Goal: Information Seeking & Learning: Find specific fact

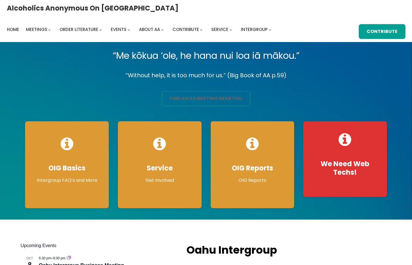
click at [186, 99] on link "find an aa meeting near you" at bounding box center [206, 98] width 88 height 15
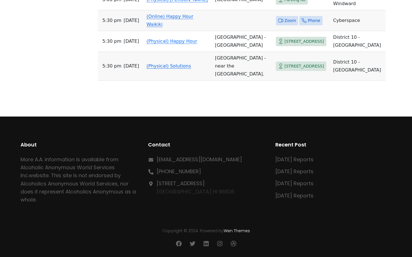
scroll to position [7334, 0]
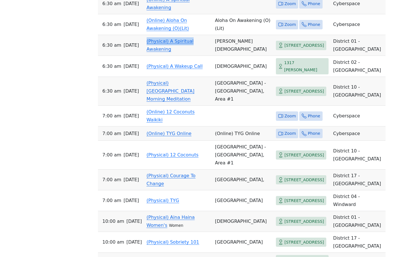
click at [164, 52] on link "(Physical) A Spiritual Awakening" at bounding box center [169, 44] width 47 height 13
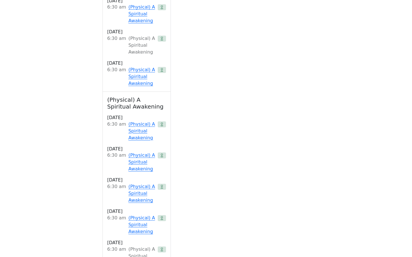
scroll to position [278, 0]
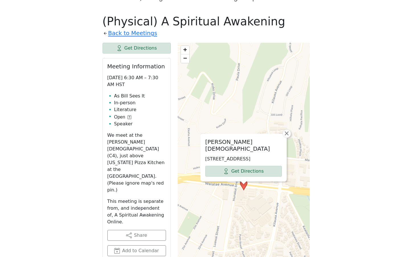
drag, startPoint x: 232, startPoint y: 148, endPoint x: 204, endPoint y: 144, distance: 28.5
click at [204, 144] on div "[PERSON_NAME][DEMOGRAPHIC_DATA] [STREET_ADDRESS] Get Directions" at bounding box center [244, 157] width 86 height 47
click at [234, 155] on p "[STREET_ADDRESS]" at bounding box center [243, 158] width 77 height 7
drag, startPoint x: 237, startPoint y: 149, endPoint x: 206, endPoint y: 126, distance: 39.0
click at [206, 134] on div "[PERSON_NAME][DEMOGRAPHIC_DATA] [STREET_ADDRESS] Get Directions" at bounding box center [244, 157] width 86 height 47
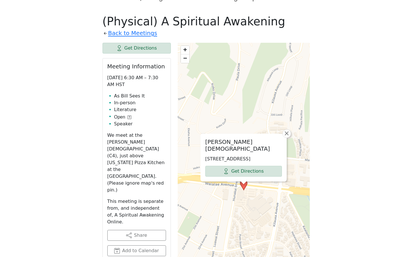
copy div "[PERSON_NAME][DEMOGRAPHIC_DATA] [STREET_ADDRESS]"
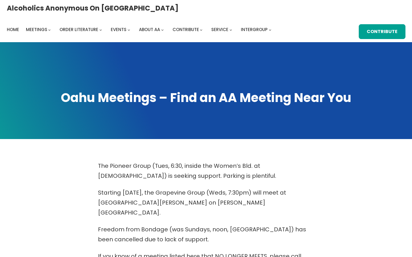
scroll to position [0, 0]
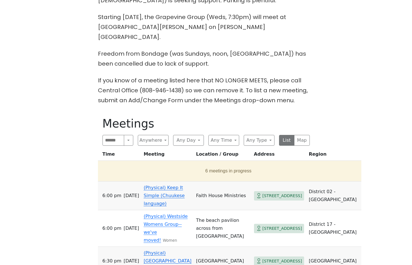
scroll to position [178, 0]
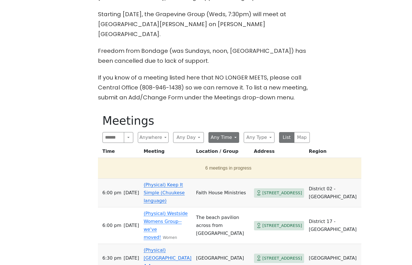
click at [228, 132] on button "Any Time" at bounding box center [223, 137] width 31 height 11
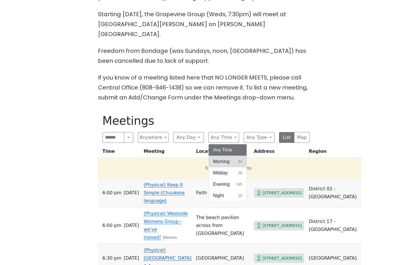
click at [225, 156] on button "Morning 94" at bounding box center [227, 161] width 38 height 11
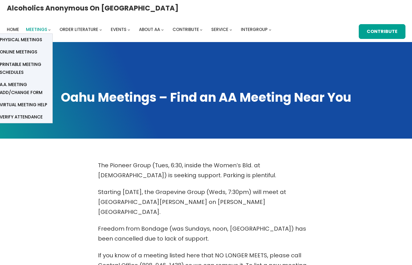
click at [47, 26] on span "Meetings" at bounding box center [36, 29] width 21 height 6
click at [52, 34] on link "Physical Meetings" at bounding box center [23, 40] width 57 height 12
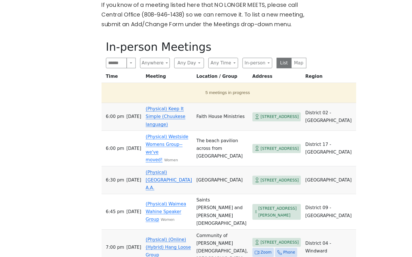
scroll to position [253, 0]
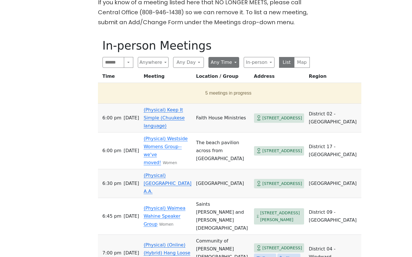
click at [219, 57] on button "Any Time" at bounding box center [223, 62] width 31 height 11
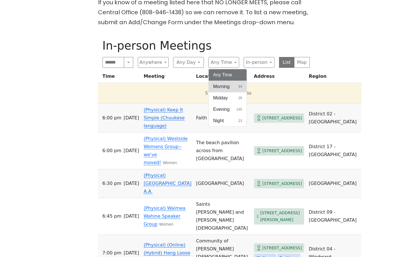
click at [220, 83] on span "Morning" at bounding box center [221, 86] width 16 height 7
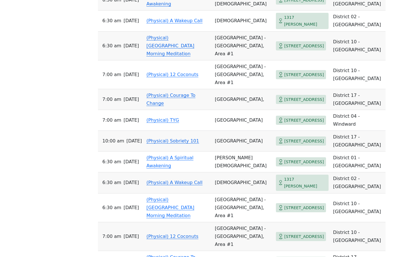
scroll to position [956, 0]
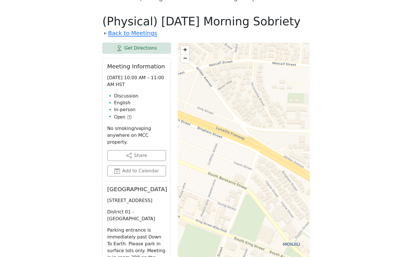
click at [115, 185] on h2 "[GEOGRAPHIC_DATA]" at bounding box center [136, 188] width 59 height 7
copy h2 "Moilili"
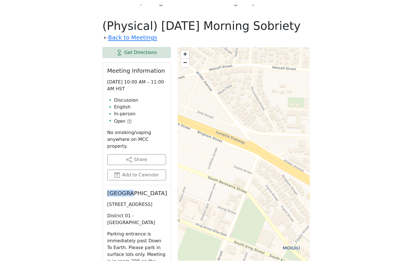
scroll to position [484, 0]
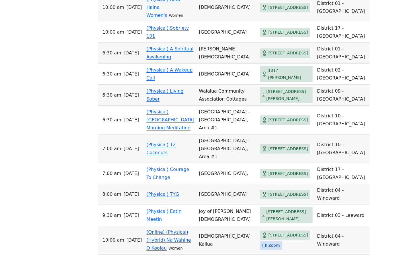
click at [358, 0] on html "Skip to content Alcoholics Anonymous on [GEOGRAPHIC_DATA] Home Meetings Physica…" at bounding box center [206, 12] width 412 height 992
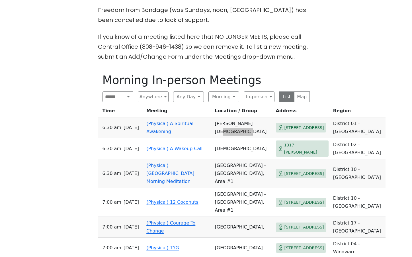
scroll to position [920, 0]
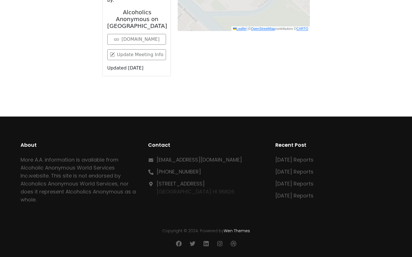
scroll to position [278, 0]
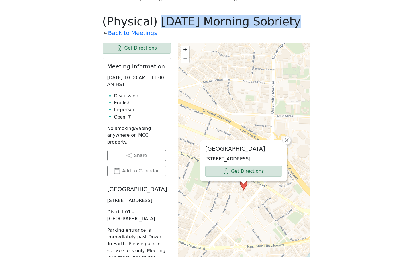
drag, startPoint x: 272, startPoint y: 12, endPoint x: 153, endPoint y: 18, distance: 119.0
click at [153, 18] on h1 "(Physical) [DATE] Morning Sobriety" at bounding box center [205, 22] width 207 height 14
copy h1 "Sunday Morning Sobriety"
drag, startPoint x: 136, startPoint y: 197, endPoint x: 105, endPoint y: 174, distance: 38.8
click at [105, 181] on div "Moilili Community Center 2535 S King St, Honolulu, HI 96826, USA District 01 - …" at bounding box center [137, 230] width 68 height 98
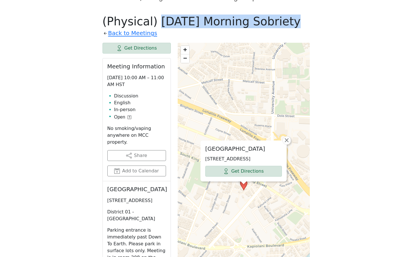
copy div "Moilili Community Center 2535 S King St, Honolulu, HI 96826, USA"
click at [286, 137] on span "×" at bounding box center [287, 140] width 6 height 7
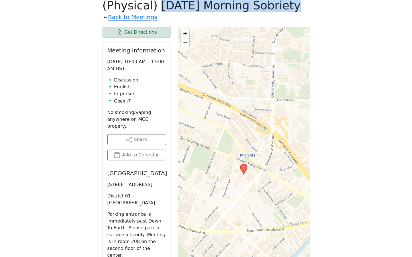
scroll to position [293, 0]
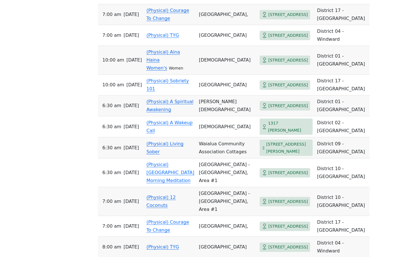
scroll to position [233, 0]
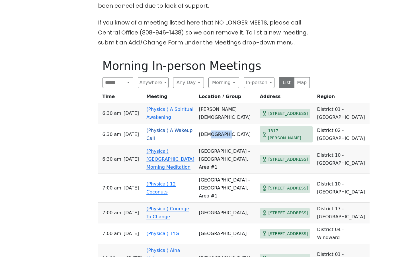
click at [167, 127] on link "(Physical) A Wakeup Call" at bounding box center [169, 133] width 46 height 13
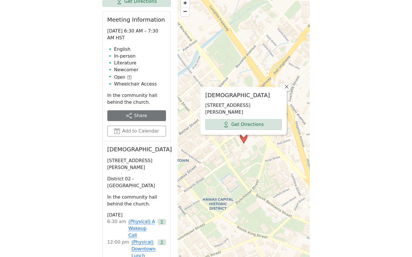
scroll to position [324, 0]
drag, startPoint x: 160, startPoint y: 163, endPoint x: 105, endPoint y: 141, distance: 58.9
copy div "St. Peter's Episcopal Church 1317 Queen Emma St, Honolulu, HI 96813, USA"
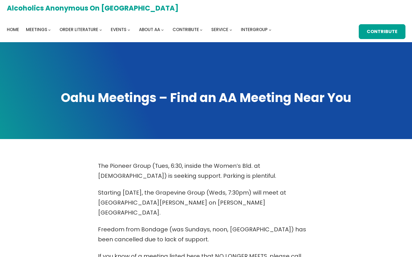
scroll to position [233, 0]
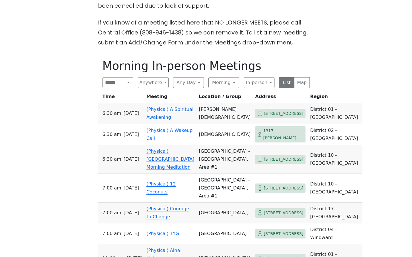
click at [330, 82] on div "The Pioneer Group (Tues, 6:30, inside the Women’s Bld. at Central Union Church)…" at bounding box center [205, 134] width 370 height 414
click at [234, 77] on button "Morning" at bounding box center [223, 82] width 31 height 11
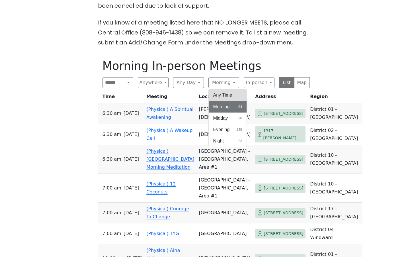
click at [228, 89] on button "Any Time" at bounding box center [227, 94] width 38 height 11
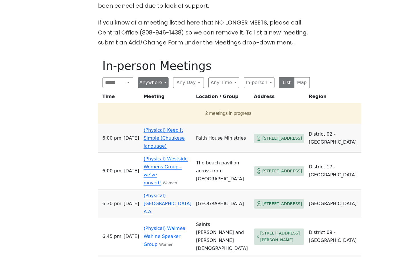
click at [155, 77] on button "Anywhere" at bounding box center [153, 82] width 31 height 11
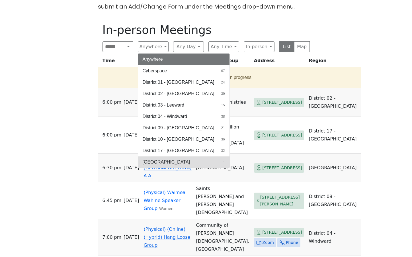
scroll to position [269, 0]
click at [355, 115] on div "The Pioneer Group (Tues, 6:30, inside the Women’s Bld. at Central Union Church)…" at bounding box center [205, 129] width 370 height 475
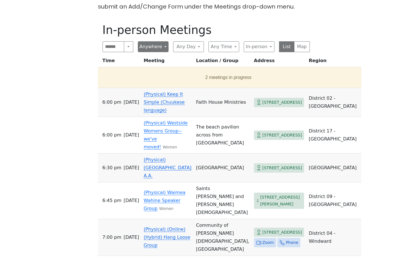
click at [156, 41] on button "Anywhere" at bounding box center [153, 46] width 31 height 11
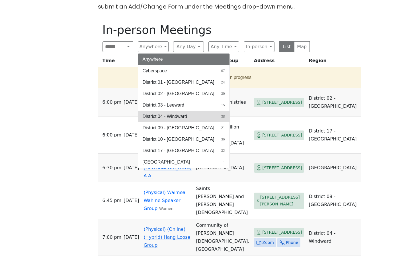
click at [172, 113] on span "District 04 - Windward" at bounding box center [164, 116] width 44 height 7
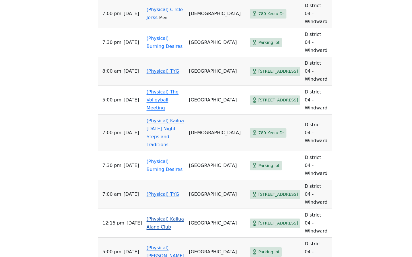
scroll to position [734, 0]
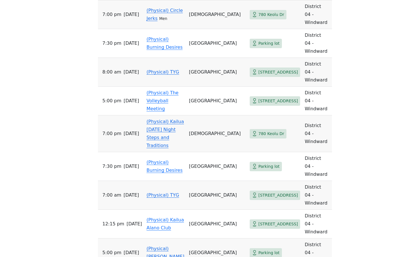
click at [161, 192] on link "(Physical) TYG" at bounding box center [162, 194] width 33 height 5
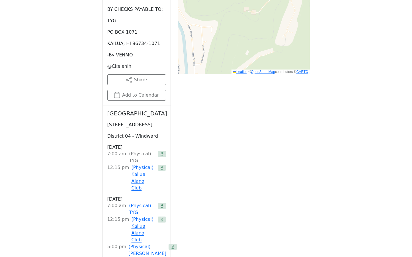
scroll to position [532, 0]
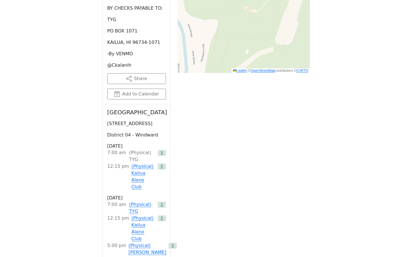
drag, startPoint x: 135, startPoint y: 119, endPoint x: 104, endPoint y: 104, distance: 34.5
copy div "Kailua Beach Park 104 Alala Rd, Kailua, HI 96734, USA"
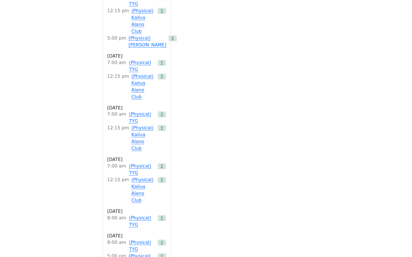
scroll to position [743, 0]
